Goal: Task Accomplishment & Management: Complete application form

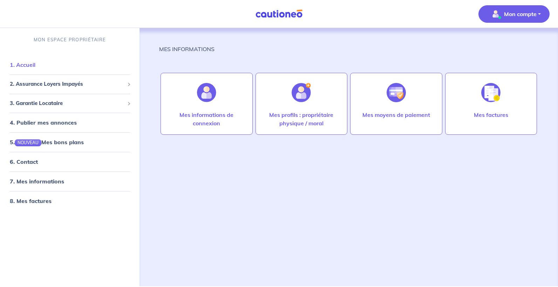
click at [35, 65] on link "1. Accueil" at bounding box center [23, 64] width 26 height 7
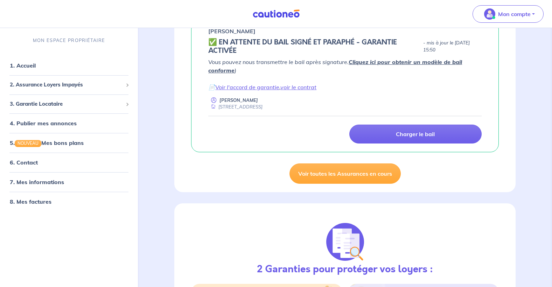
scroll to position [131, 0]
click at [269, 86] on link "Voir l'accord de garantie" at bounding box center [247, 86] width 64 height 7
click at [308, 94] on div "Vous pouvez nous transmettre le bail après signature. Cliquez ici pour obtenir …" at bounding box center [345, 83] width 274 height 53
click at [310, 86] on link "voir le contrat" at bounding box center [299, 86] width 36 height 7
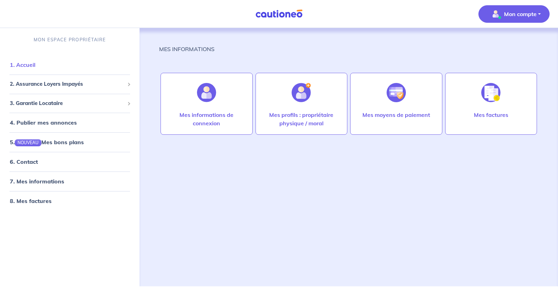
click at [35, 65] on link "1. Accueil" at bounding box center [23, 64] width 26 height 7
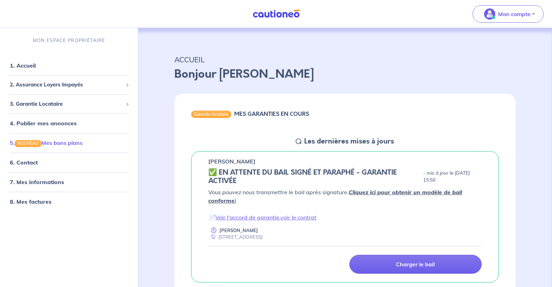
click at [67, 142] on link "5. NOUVEAU Mes bons plans" at bounding box center [46, 142] width 73 height 7
click at [23, 69] on link "1. Accueil" at bounding box center [23, 65] width 26 height 7
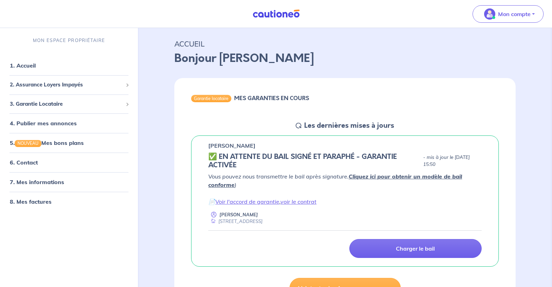
scroll to position [15, 0]
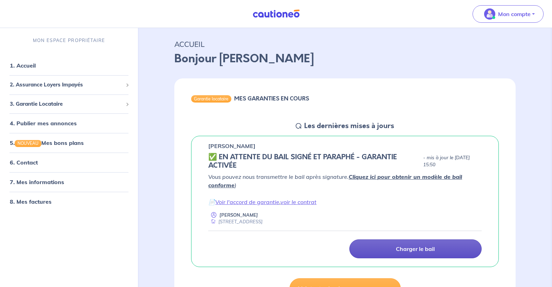
click at [415, 251] on p "Charger le bail" at bounding box center [415, 249] width 39 height 7
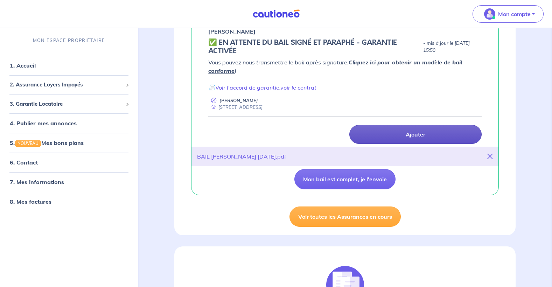
scroll to position [130, 0]
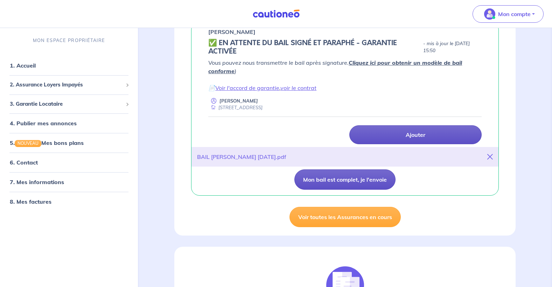
click at [371, 183] on button "Mon bail est complet, je l'envoie" at bounding box center [345, 180] width 101 height 20
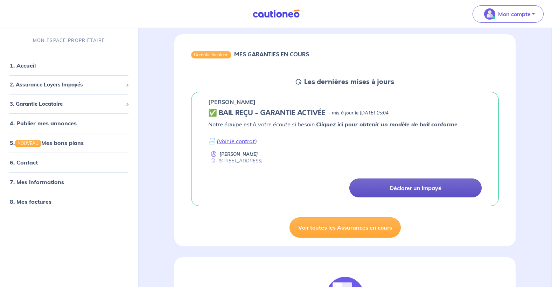
scroll to position [59, 0]
